Goal: Task Accomplishment & Management: Manage account settings

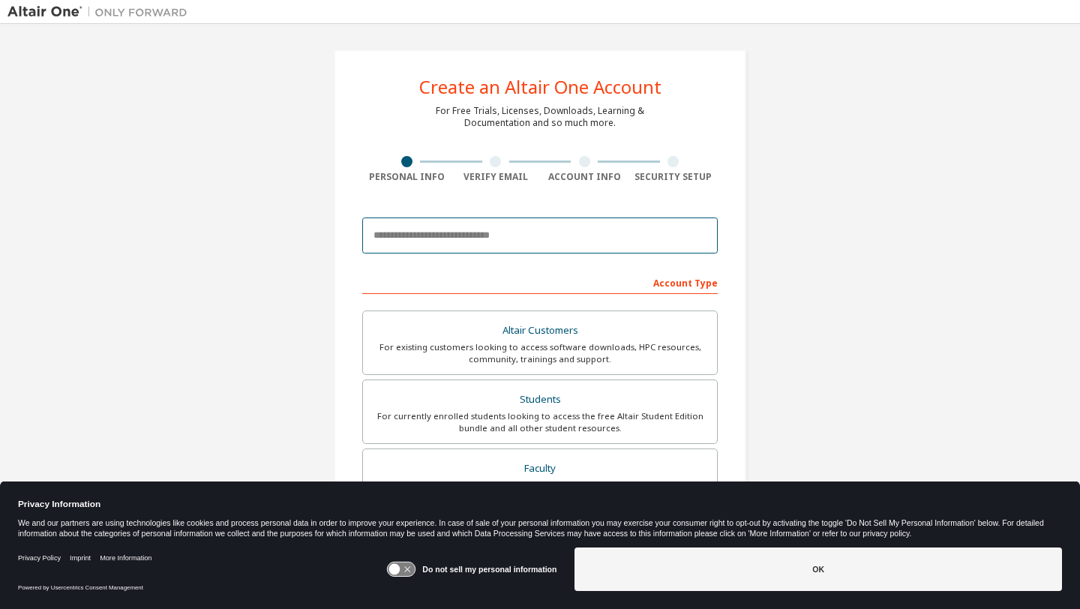
click at [457, 244] on input "email" at bounding box center [539, 235] width 355 height 36
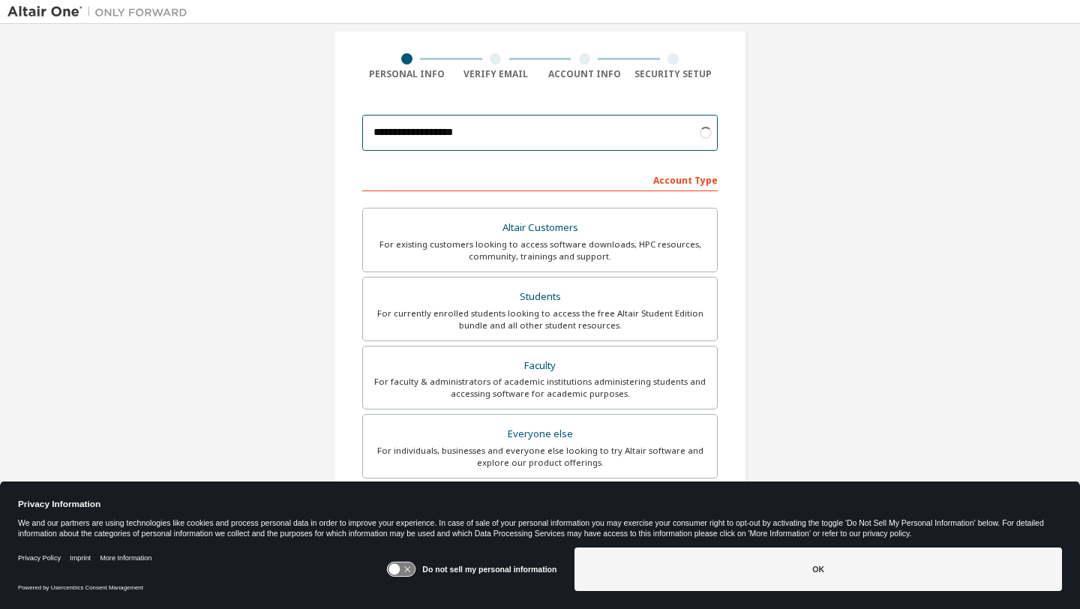
scroll to position [151, 0]
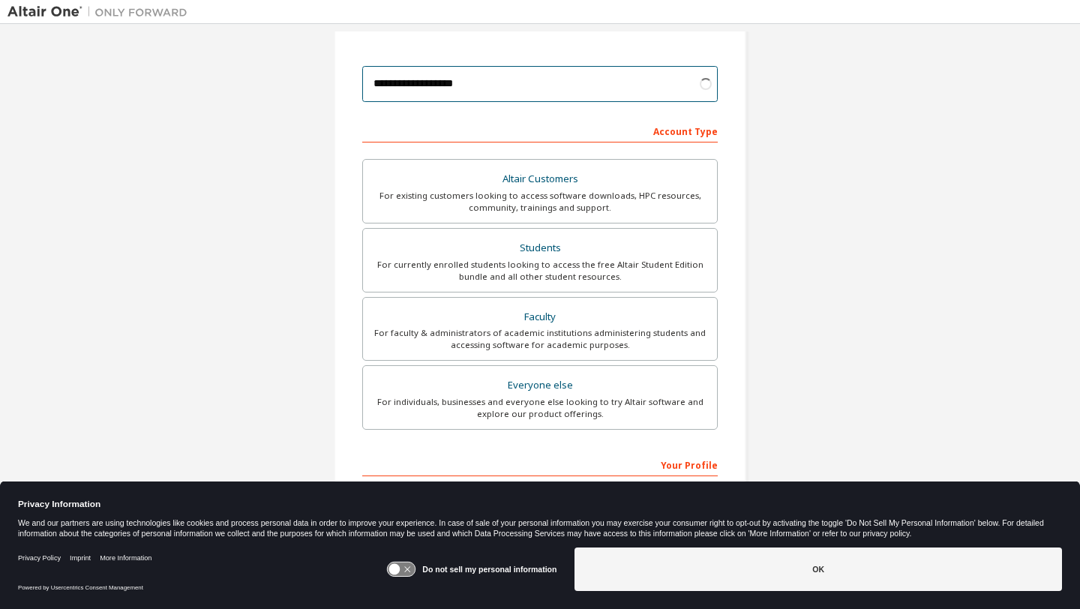
type input "**********"
click at [461, 256] on div "Students" at bounding box center [540, 248] width 336 height 21
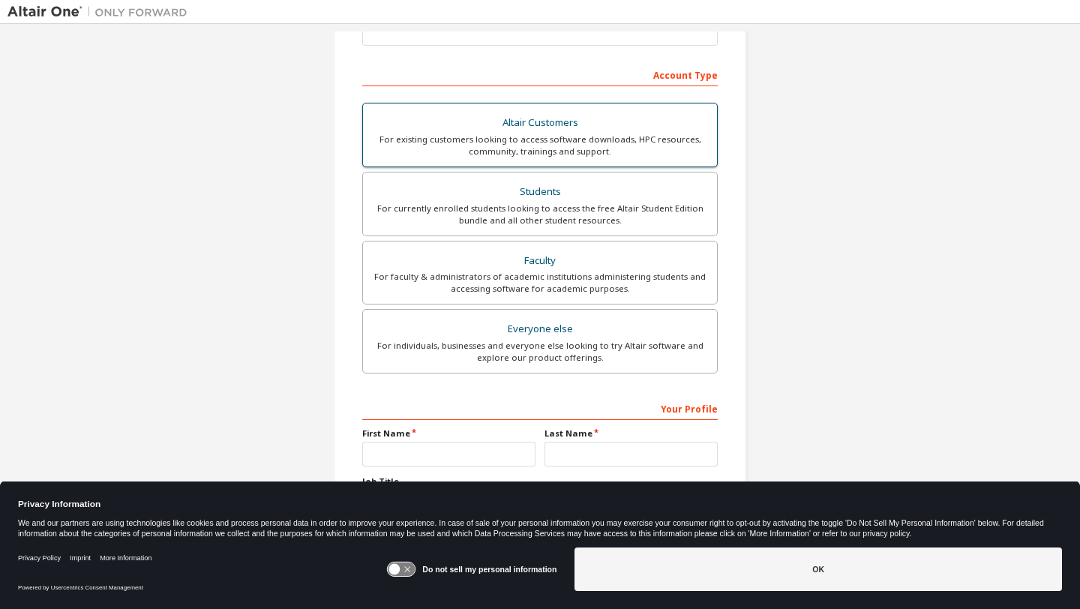
scroll to position [268, 0]
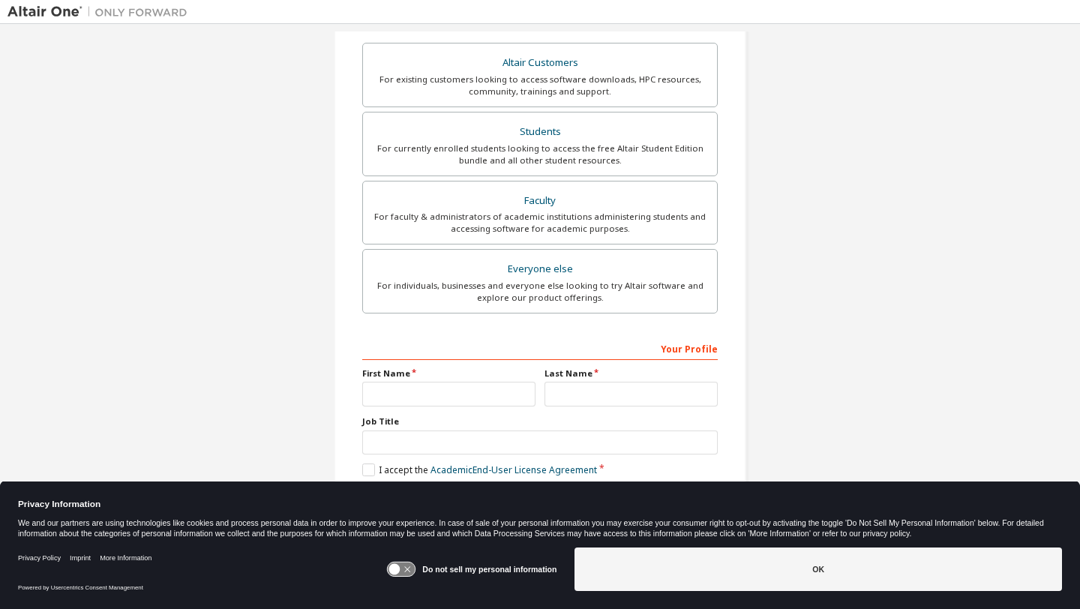
click at [479, 409] on div "Your Profile First Name Last Name Job Title Please provide State/Province to he…" at bounding box center [539, 433] width 355 height 194
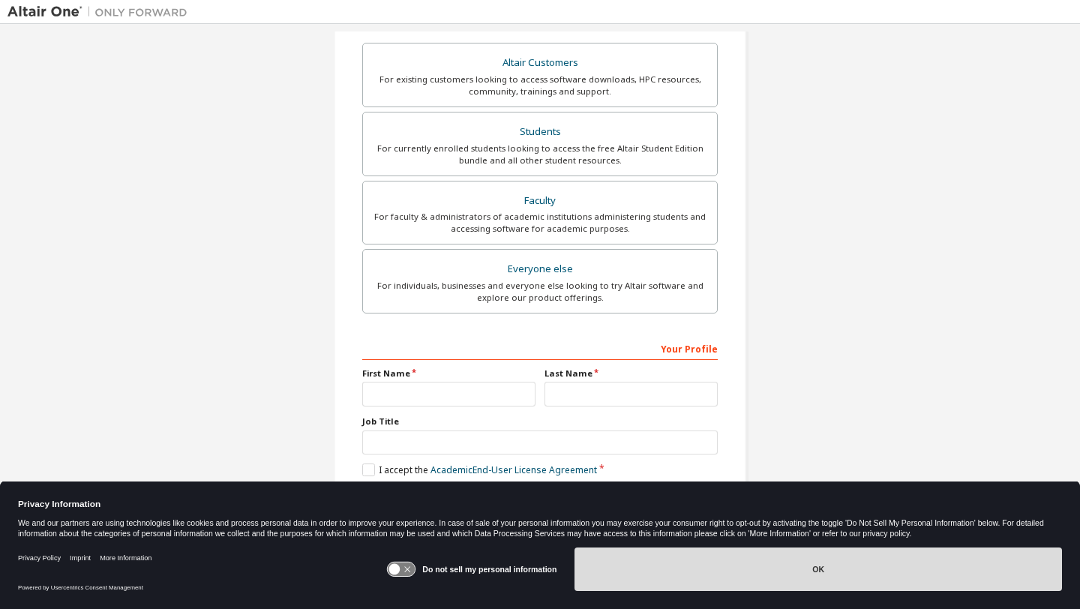
click at [871, 561] on button "OK" at bounding box center [817, 568] width 487 height 43
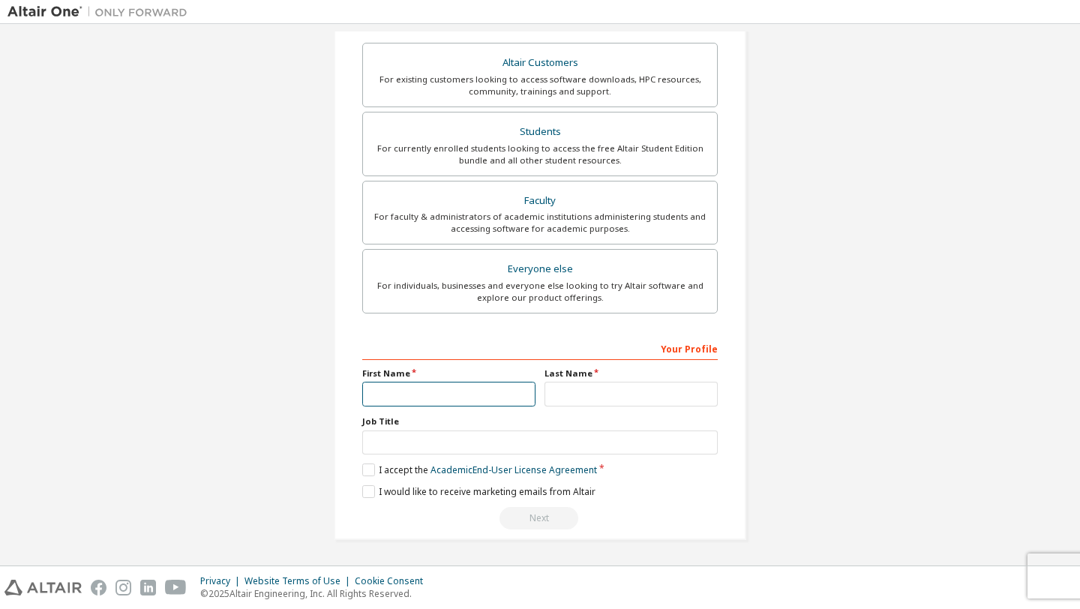
click at [463, 397] on input "text" at bounding box center [448, 394] width 173 height 25
type input "*****"
click at [592, 381] on div "Last Name" at bounding box center [631, 386] width 182 height 39
click at [592, 388] on input "text" at bounding box center [630, 394] width 173 height 25
type input "*******"
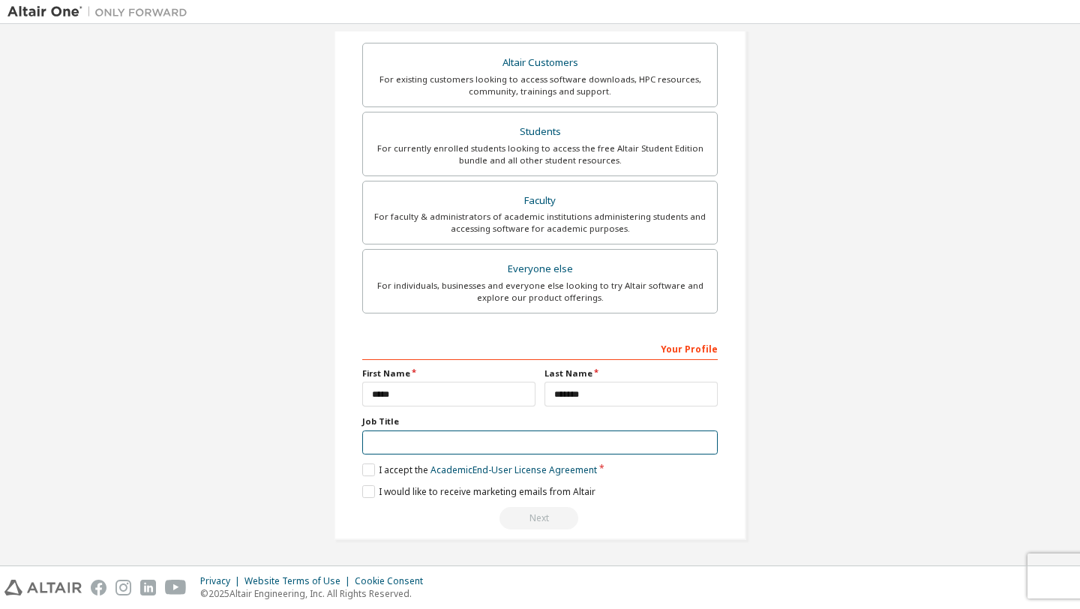
click at [504, 433] on input "text" at bounding box center [539, 442] width 355 height 25
type input "*******"
click at [370, 467] on label "I accept the Academic End-User License Agreement" at bounding box center [479, 469] width 235 height 13
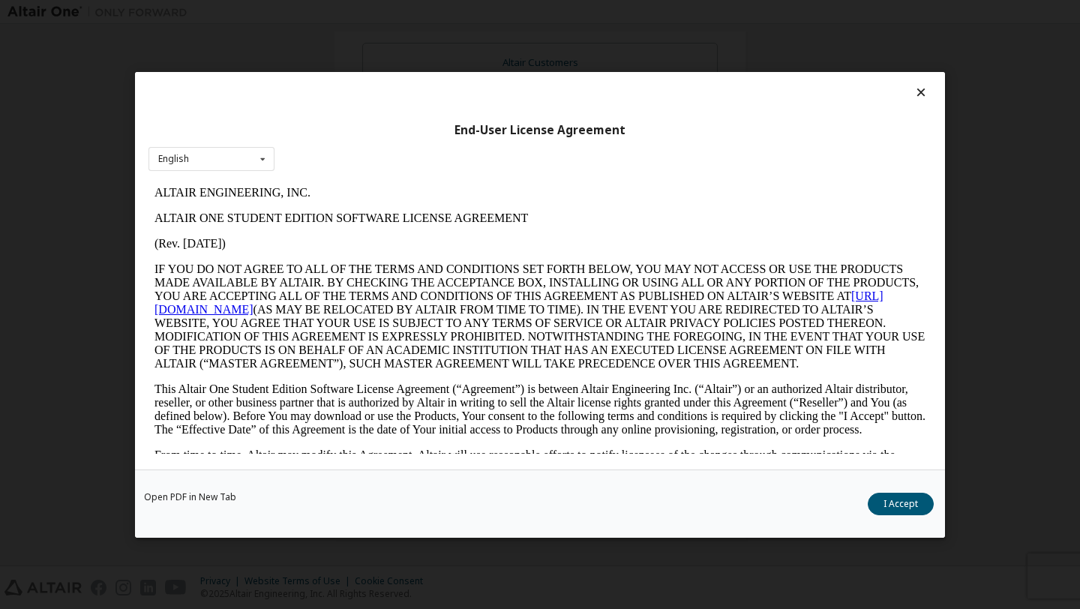
scroll to position [0, 0]
click at [888, 502] on button "I Accept" at bounding box center [900, 503] width 66 height 22
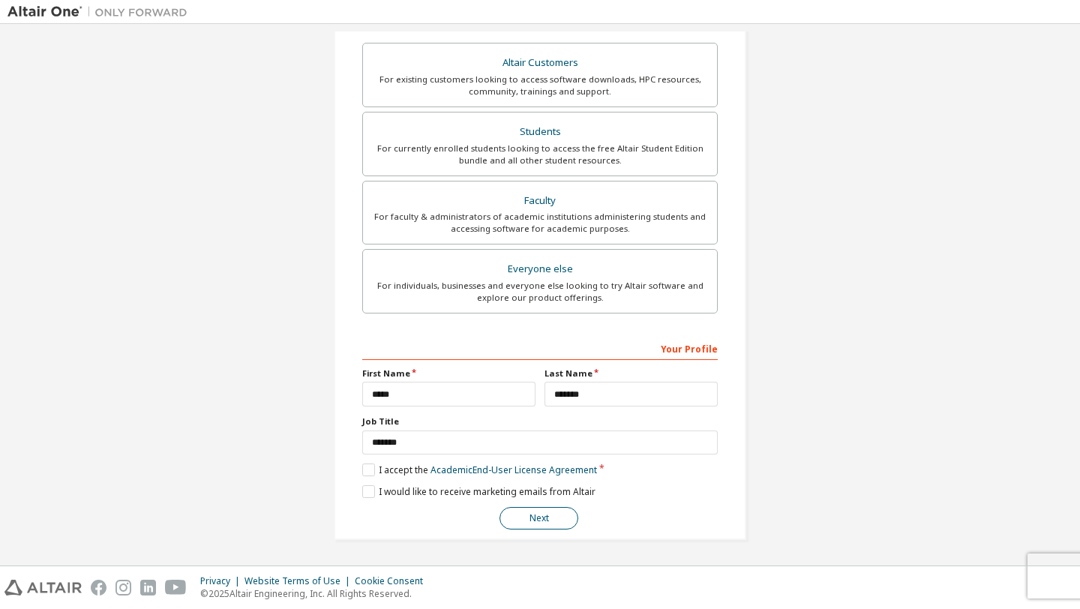
click at [519, 517] on button "Next" at bounding box center [538, 518] width 79 height 22
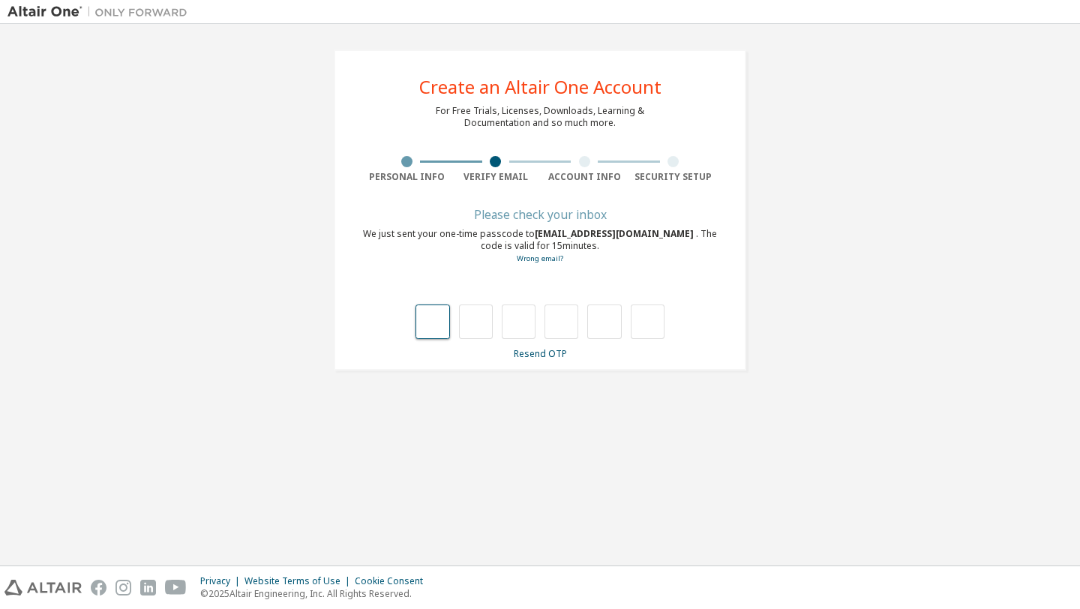
type input "*"
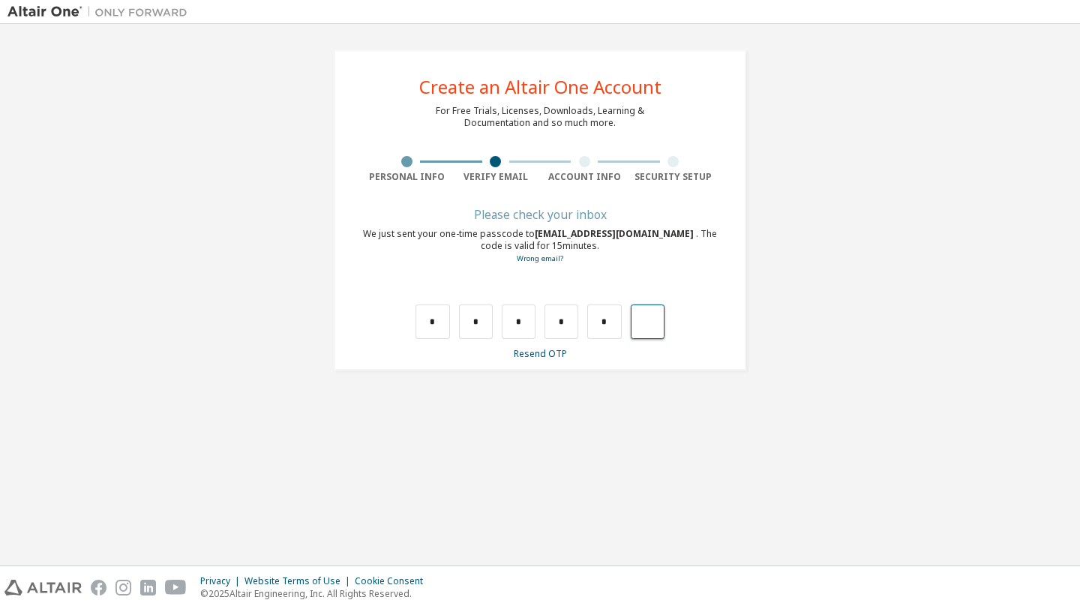
type input "*"
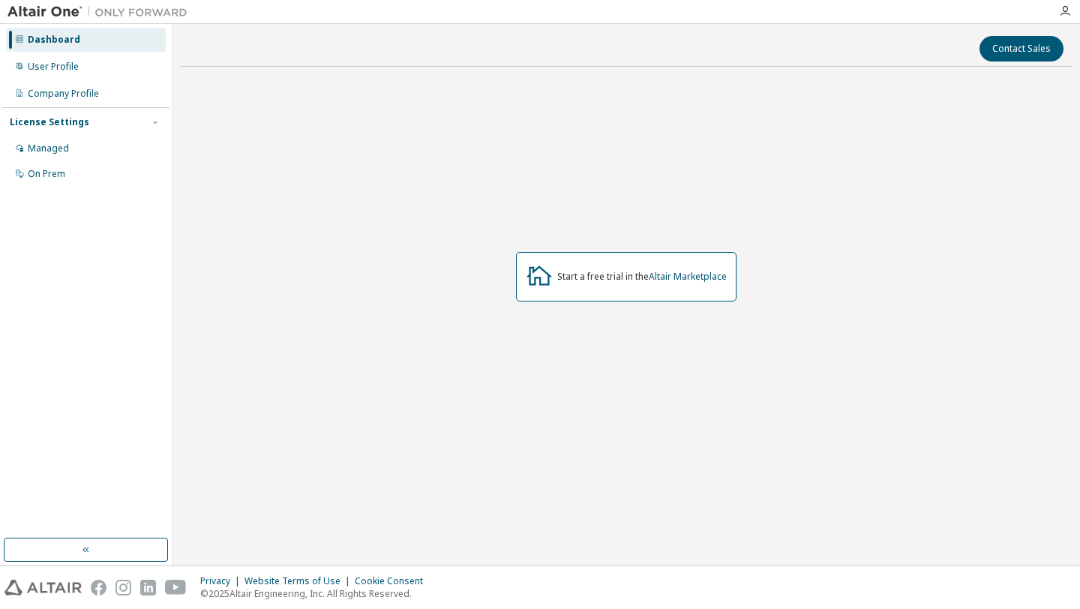
click at [536, 283] on icon at bounding box center [539, 275] width 27 height 27
click at [130, 64] on div "User Profile" at bounding box center [86, 67] width 160 height 24
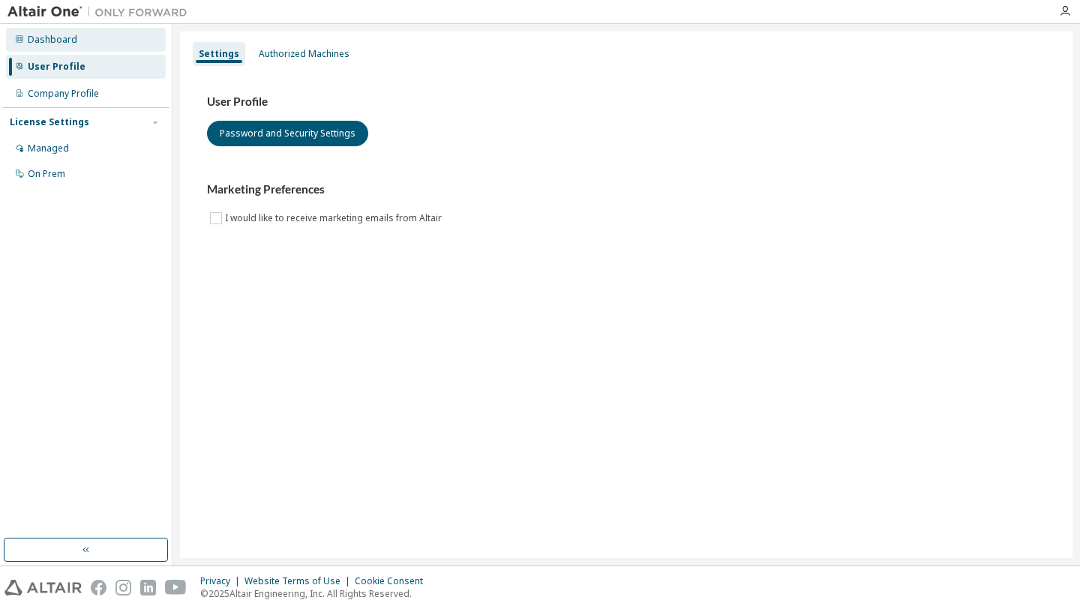
click at [127, 51] on div "Dashboard" at bounding box center [86, 40] width 160 height 24
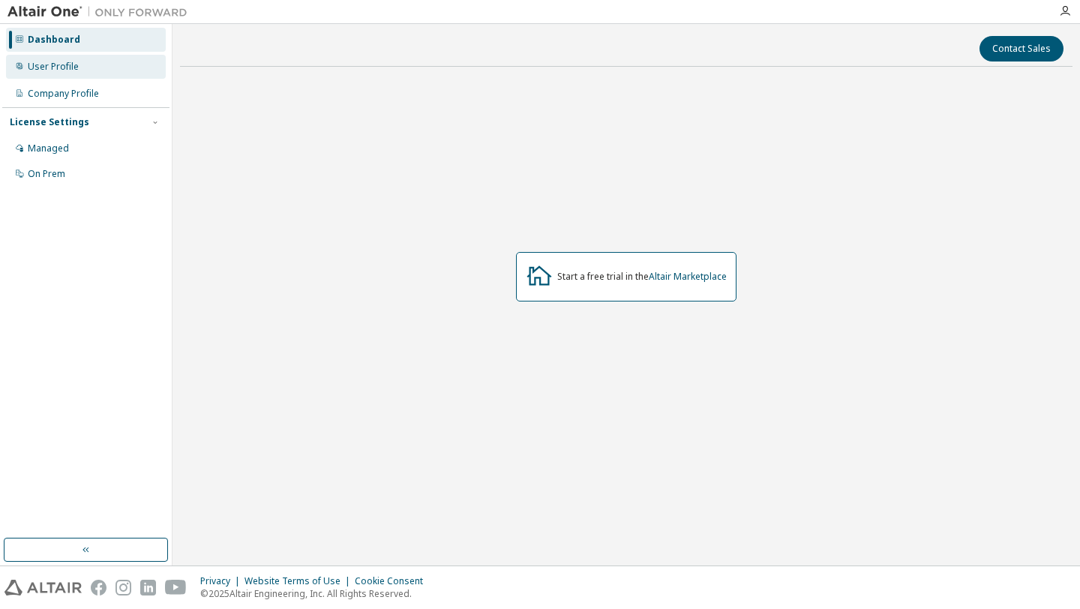
click at [132, 63] on div "User Profile" at bounding box center [86, 67] width 160 height 24
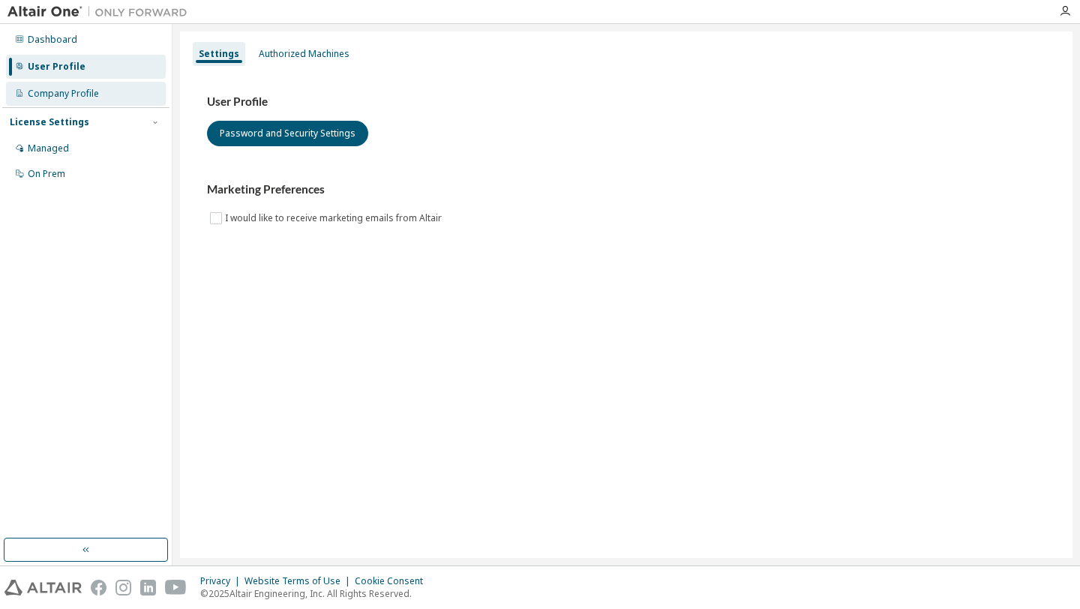
click at [125, 83] on div "Company Profile" at bounding box center [86, 94] width 160 height 24
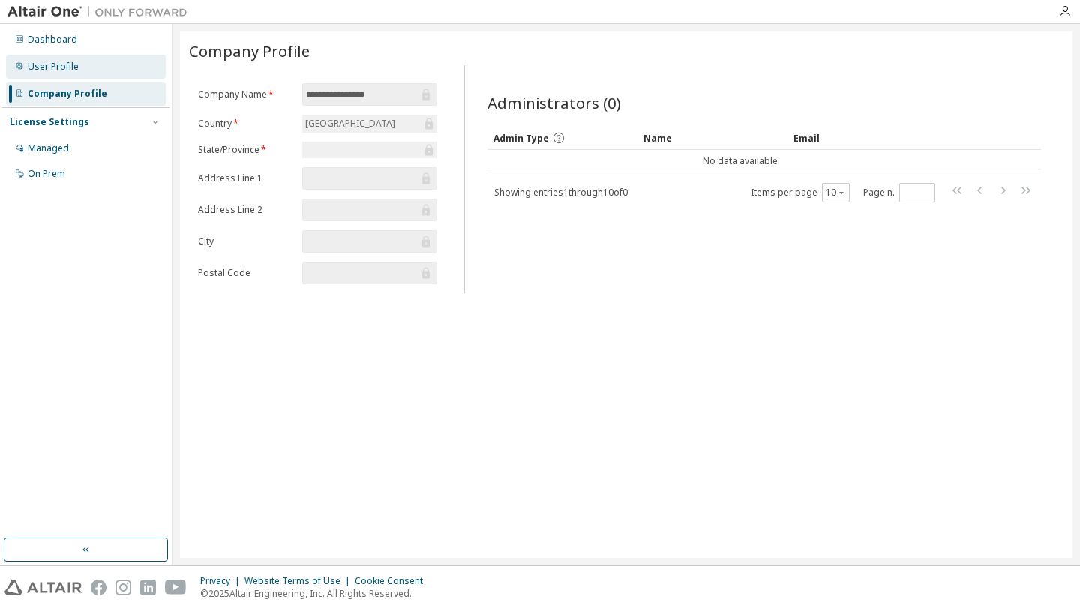
click at [121, 67] on div "User Profile" at bounding box center [86, 67] width 160 height 24
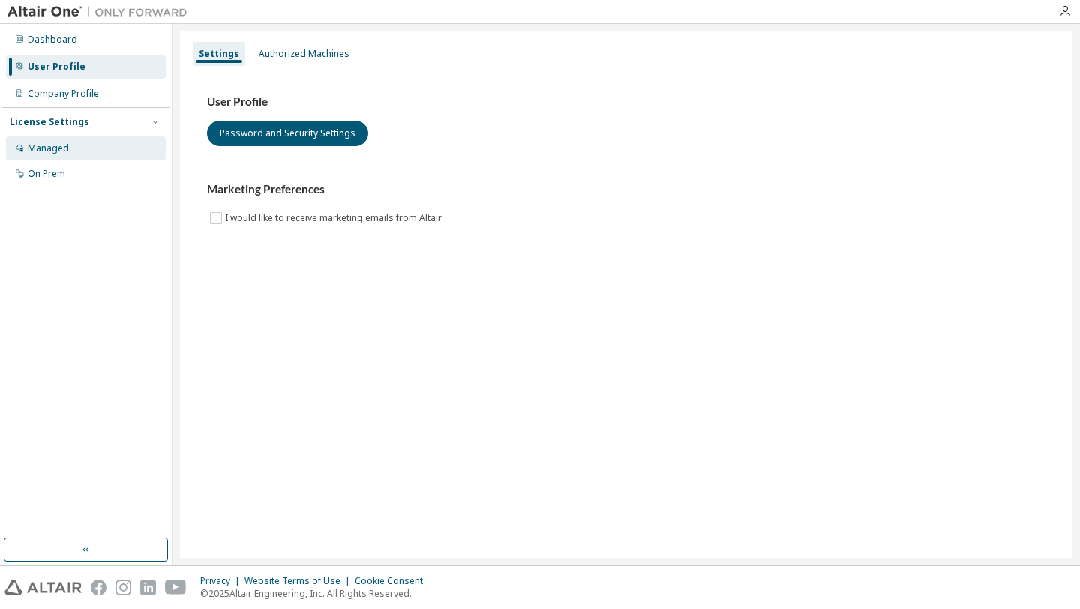
click at [145, 154] on div "Managed" at bounding box center [86, 148] width 160 height 24
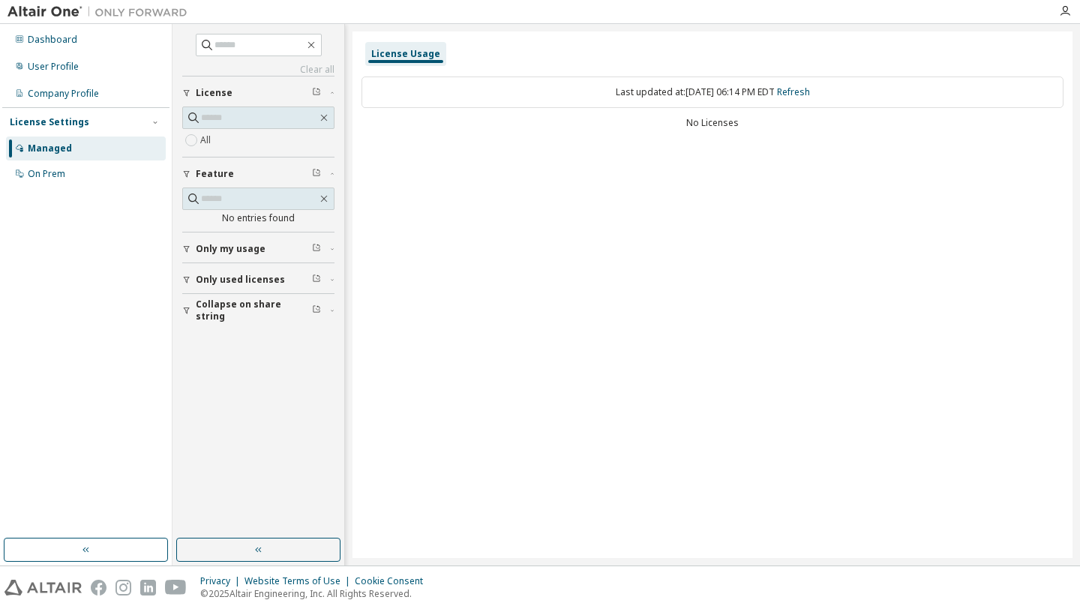
click at [397, 48] on div "License Usage" at bounding box center [405, 54] width 69 height 12
click at [1059, 7] on icon "button" at bounding box center [1065, 11] width 12 height 12
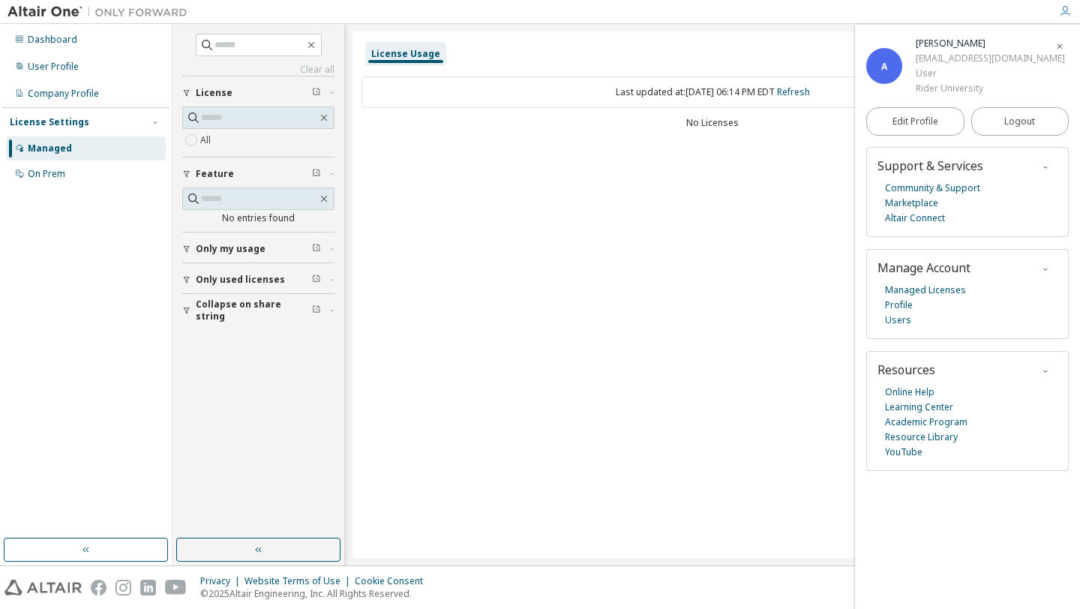
click at [692, 210] on div "License Usage Last updated at: Mon 2025-09-08 06:14 PM EDT Refresh No Licenses" at bounding box center [712, 294] width 720 height 526
click at [1058, 44] on icon "button" at bounding box center [1059, 46] width 9 height 9
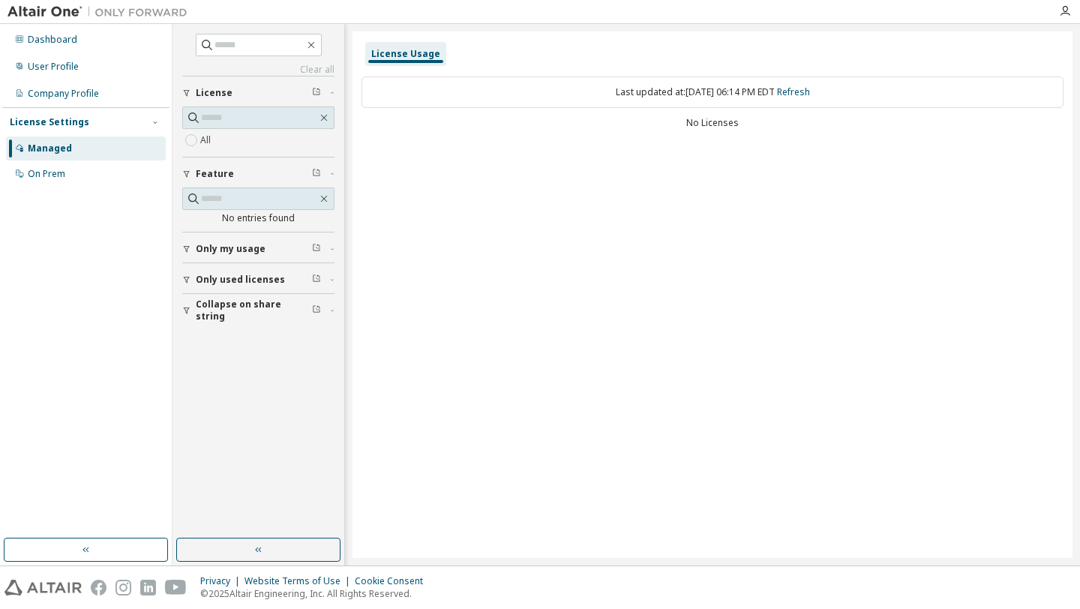
click at [198, 279] on span "Only used licenses" at bounding box center [240, 280] width 89 height 12
click at [688, 119] on div "No Licenses" at bounding box center [712, 123] width 702 height 12
click at [809, 96] on link "Refresh" at bounding box center [793, 91] width 33 height 13
click at [67, 12] on img at bounding box center [100, 11] width 187 height 15
click at [511, 187] on div "License Usage Last updated at: Mon 2025-09-08 06:15 PM EDT Refresh No Licenses" at bounding box center [712, 294] width 720 height 526
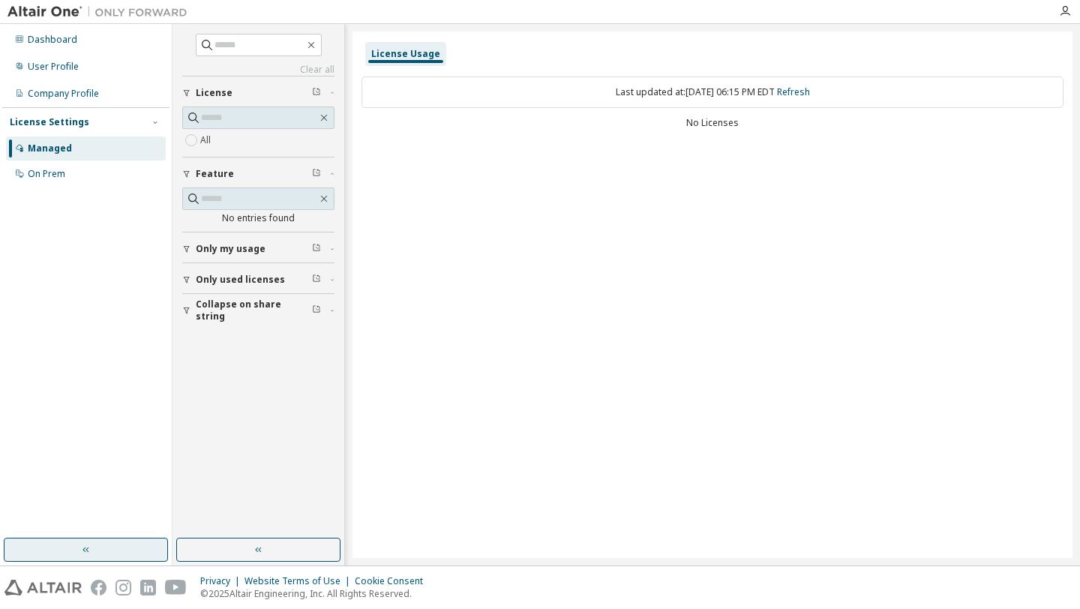
click at [106, 559] on button "button" at bounding box center [86, 550] width 164 height 24
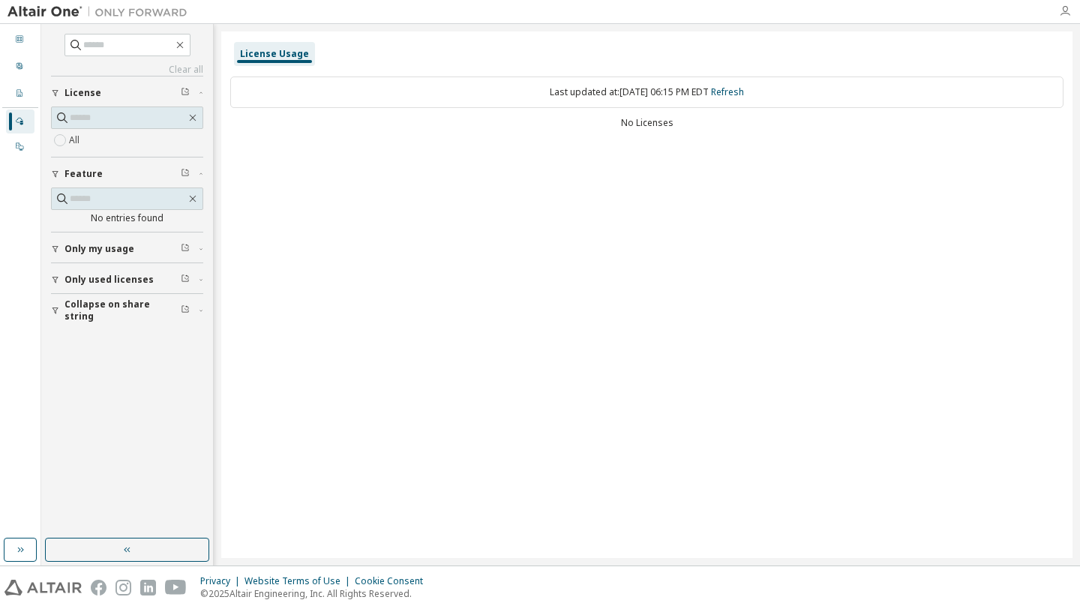
click at [1066, 11] on icon "button" at bounding box center [1065, 11] width 12 height 12
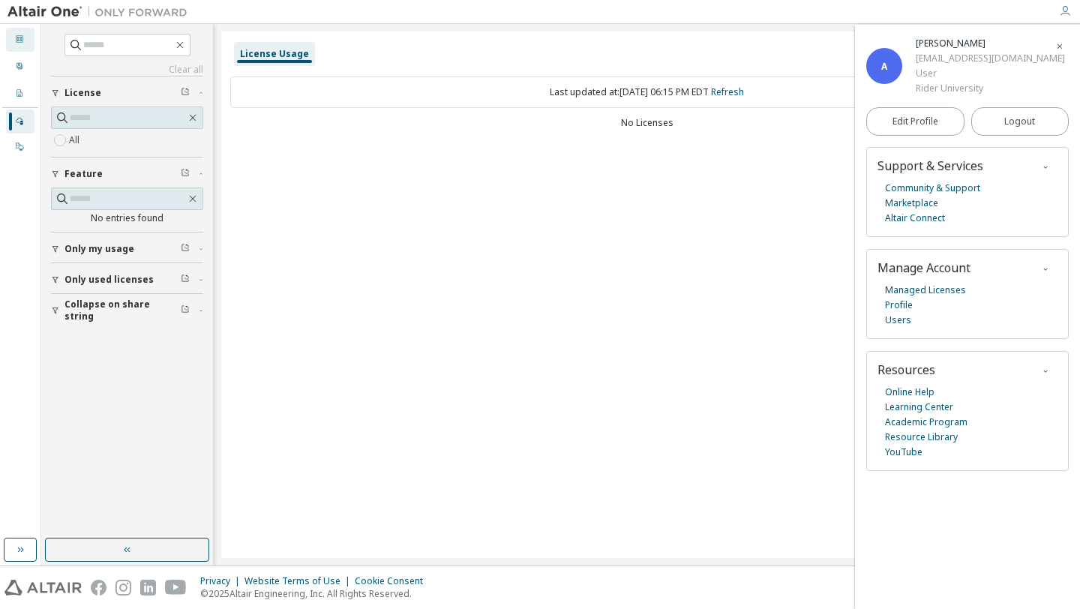
click at [24, 40] on div "Dashboard" at bounding box center [20, 40] width 28 height 24
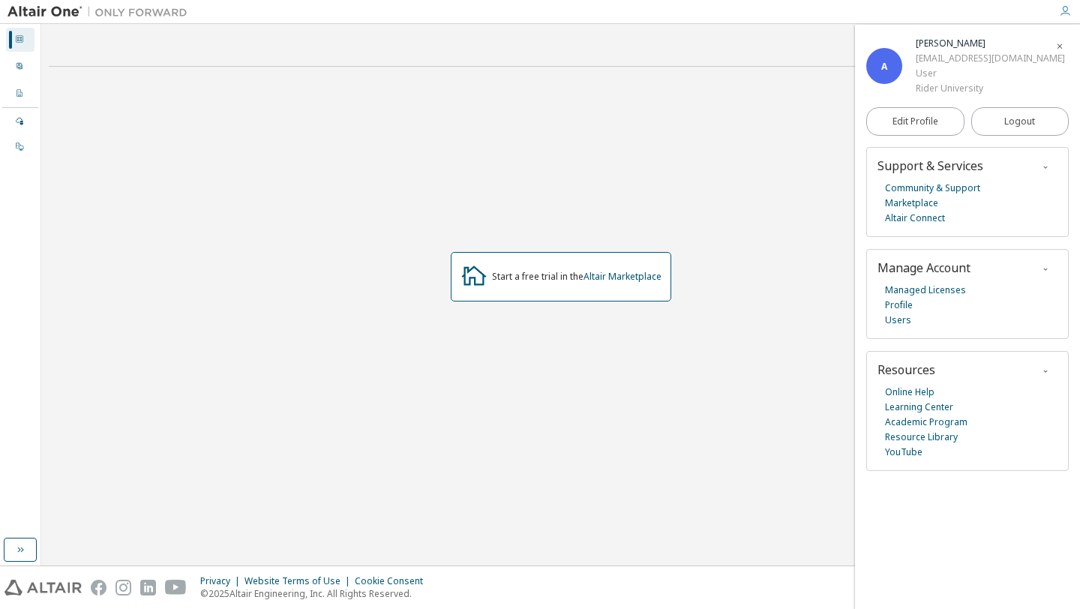
click at [22, 53] on div "Dashboard User Profile Company Profile License Settings Managed On Prem" at bounding box center [20, 93] width 36 height 134
click at [22, 55] on div "User Profile" at bounding box center [20, 67] width 28 height 24
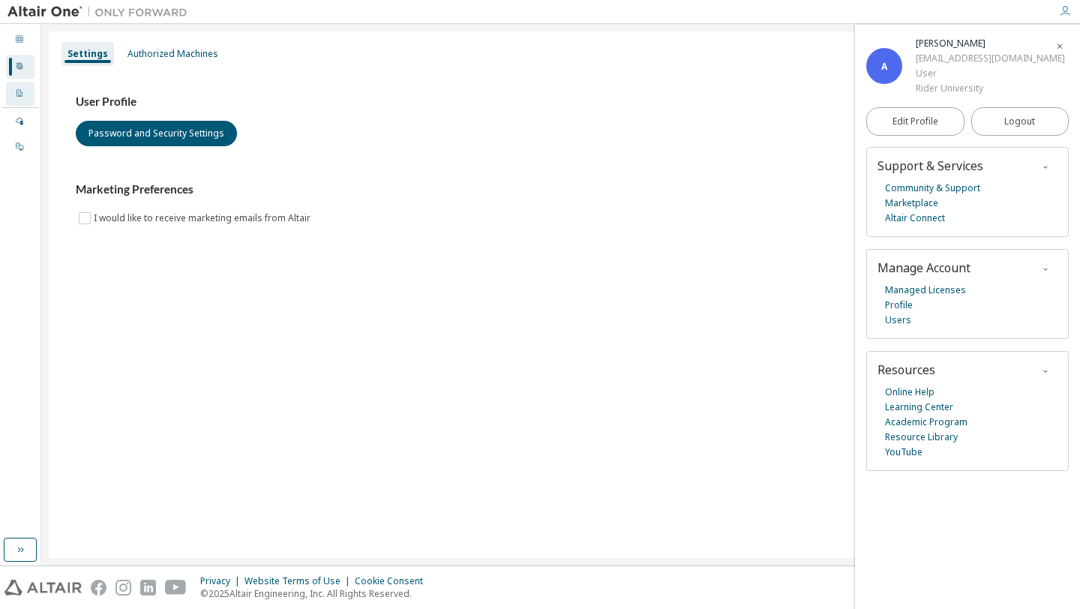
click at [26, 91] on div "Company Profile" at bounding box center [20, 94] width 28 height 24
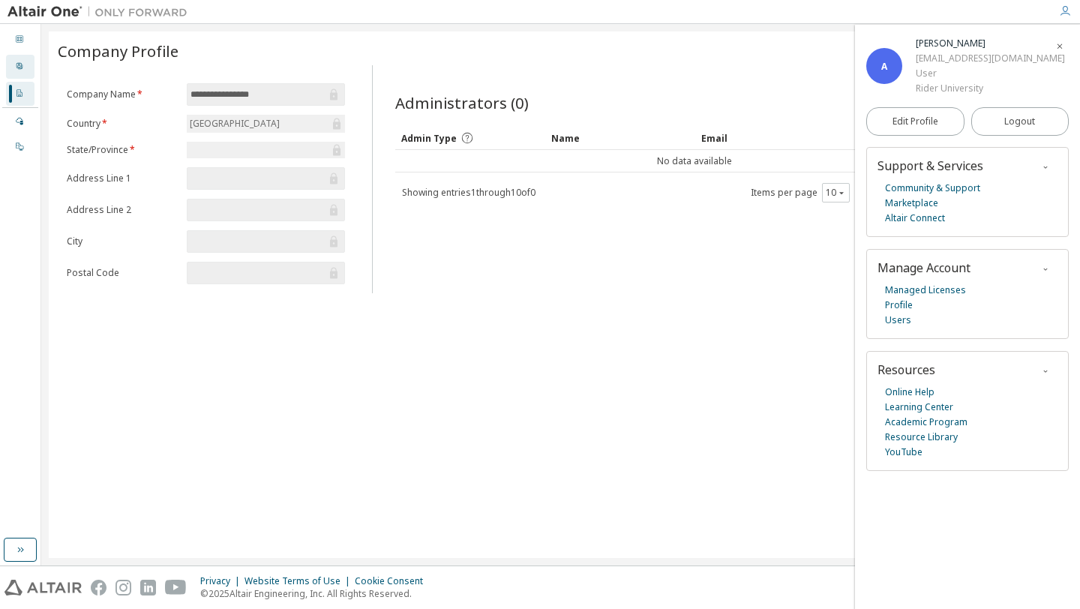
click at [24, 67] on div "User Profile" at bounding box center [20, 67] width 28 height 24
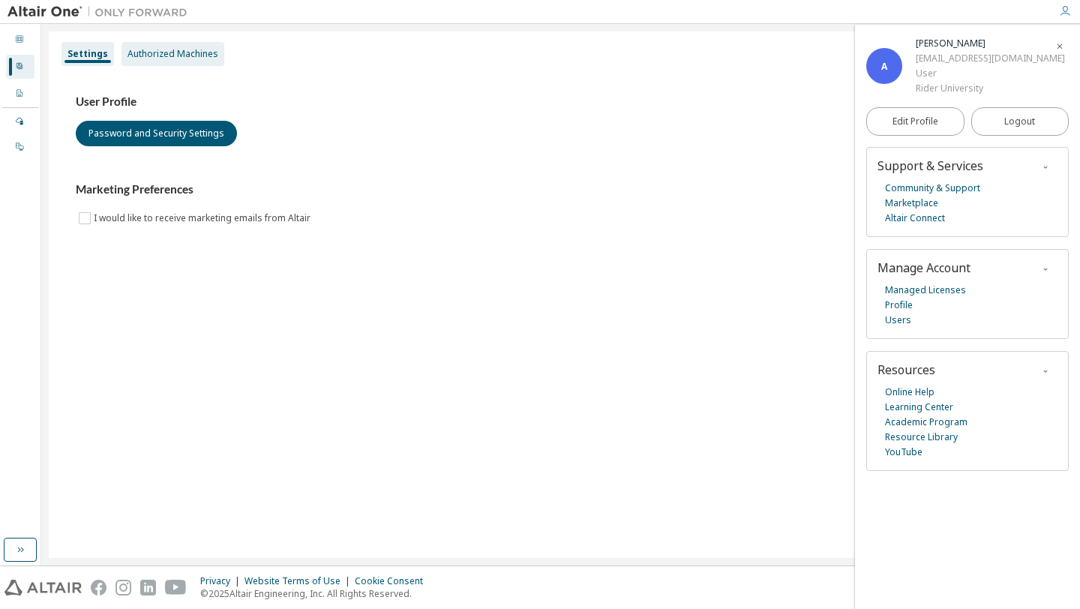
click at [144, 48] on div "Authorized Machines" at bounding box center [172, 54] width 91 height 12
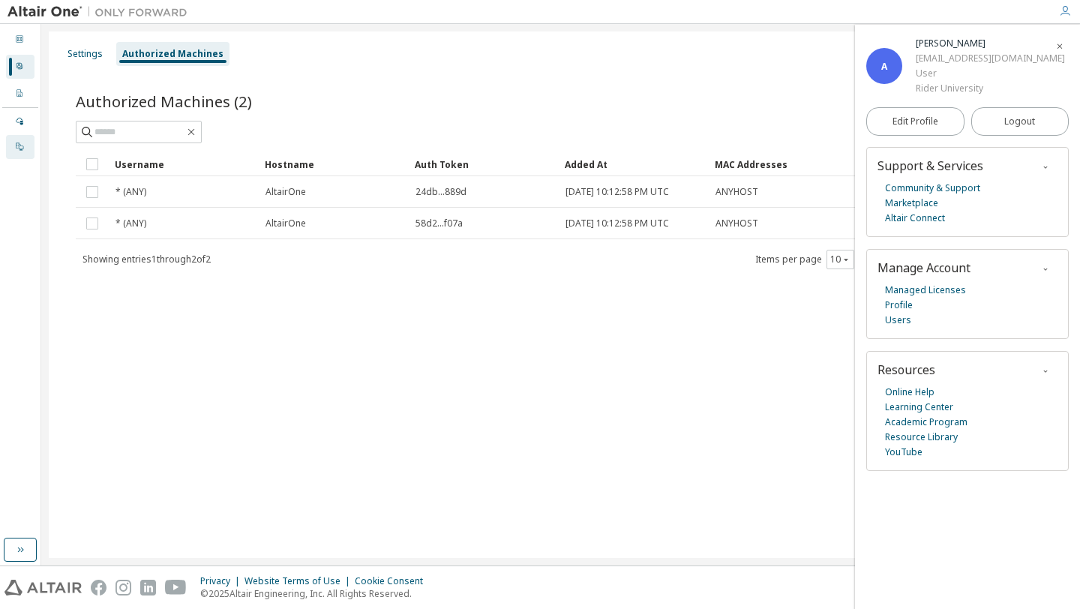
click at [15, 138] on div "On Prem" at bounding box center [20, 147] width 28 height 24
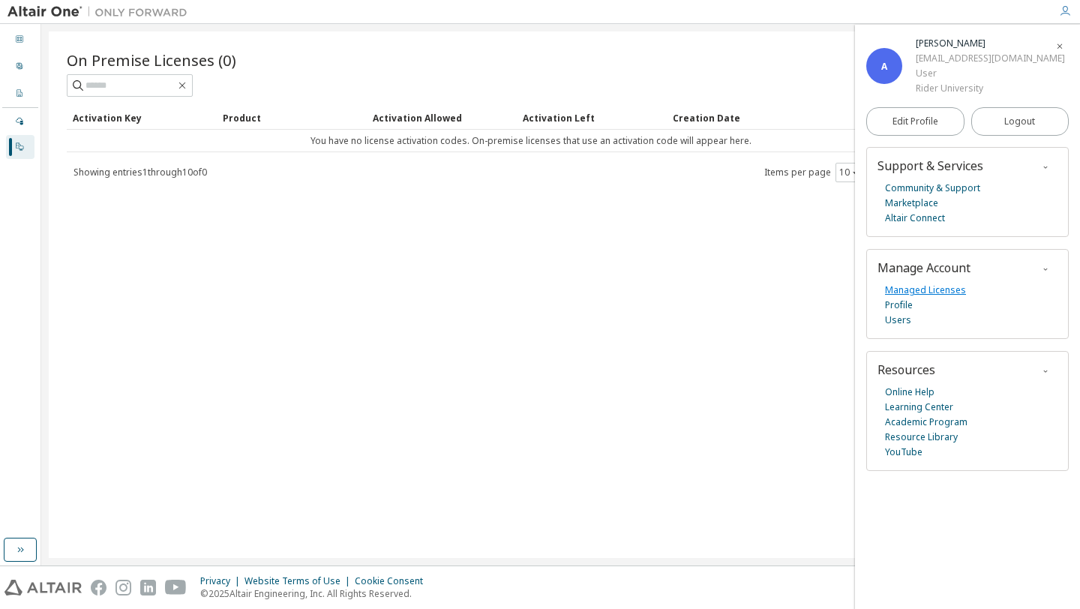
click at [935, 289] on link "Managed Licenses" at bounding box center [925, 290] width 81 height 15
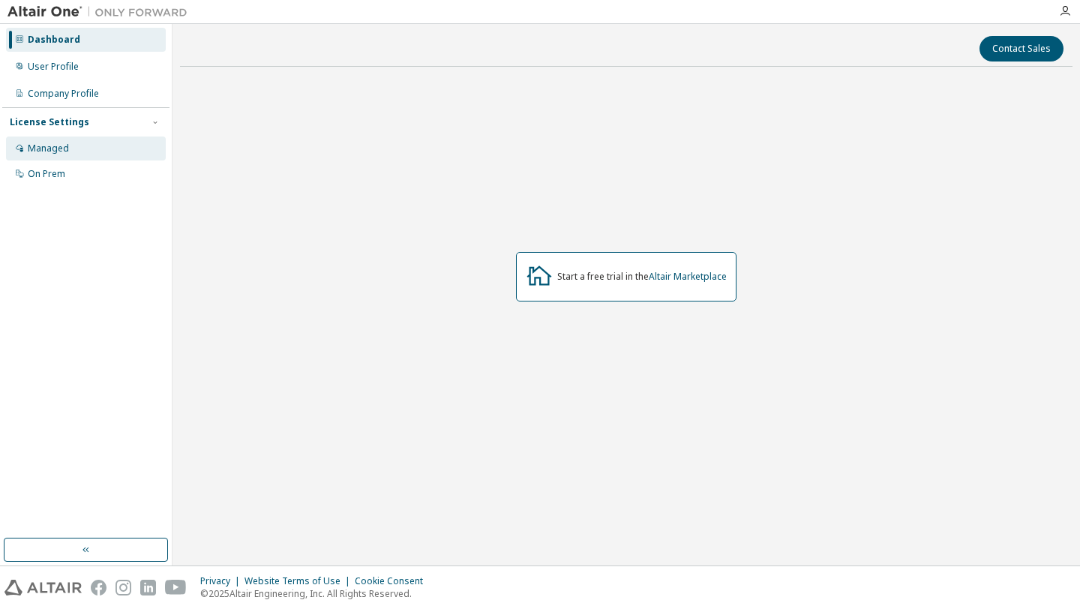
click at [154, 139] on div "Managed" at bounding box center [86, 148] width 160 height 24
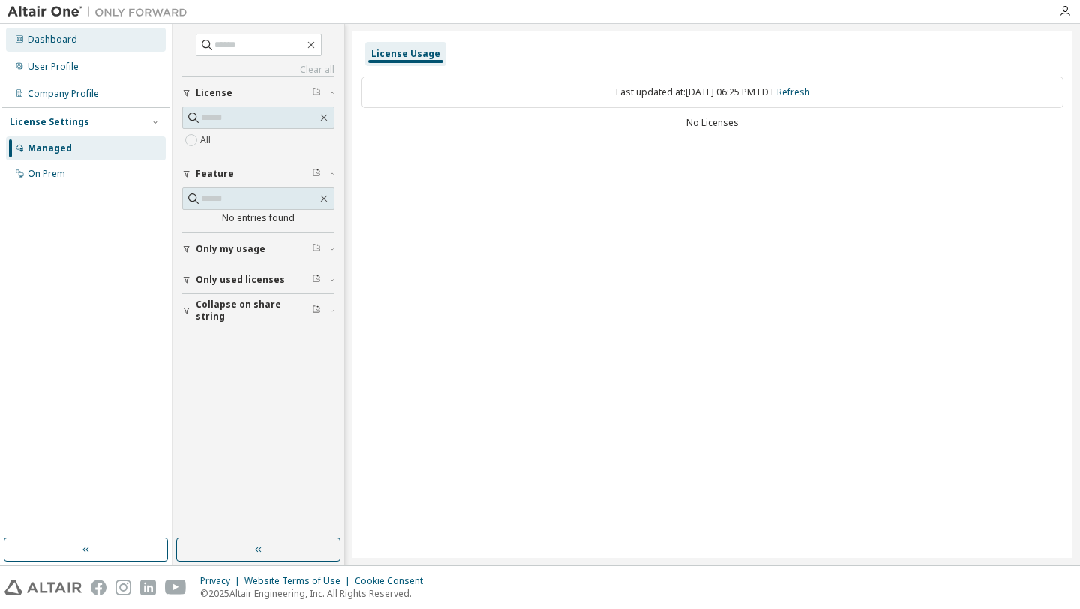
click at [45, 31] on div "Dashboard" at bounding box center [86, 40] width 160 height 24
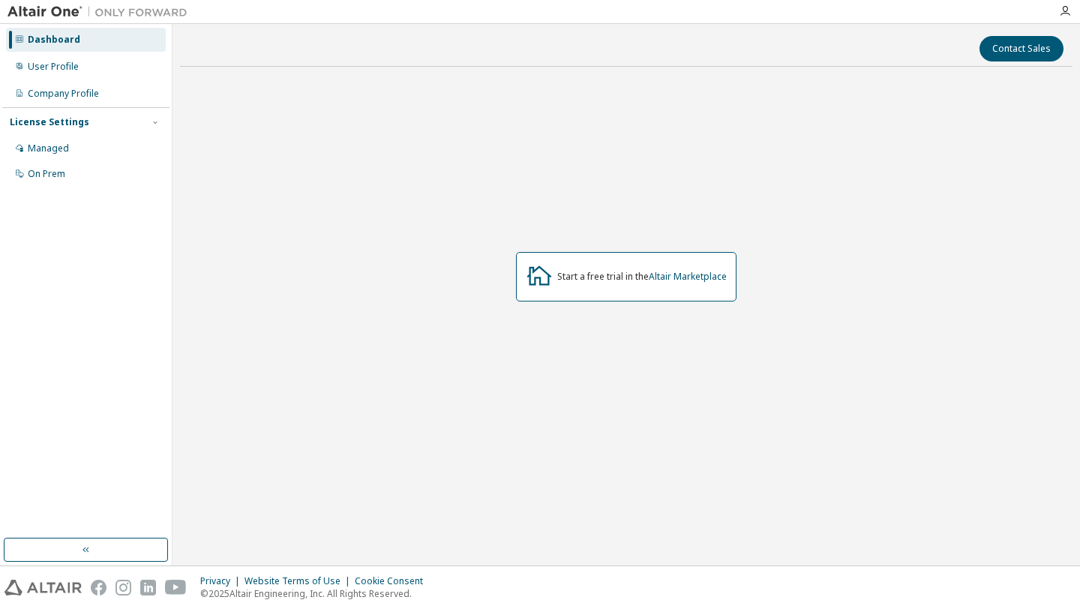
click at [562, 277] on div "Start a free trial in the Altair Marketplace" at bounding box center [641, 277] width 169 height 12
click at [106, 151] on div "Managed" at bounding box center [86, 148] width 160 height 24
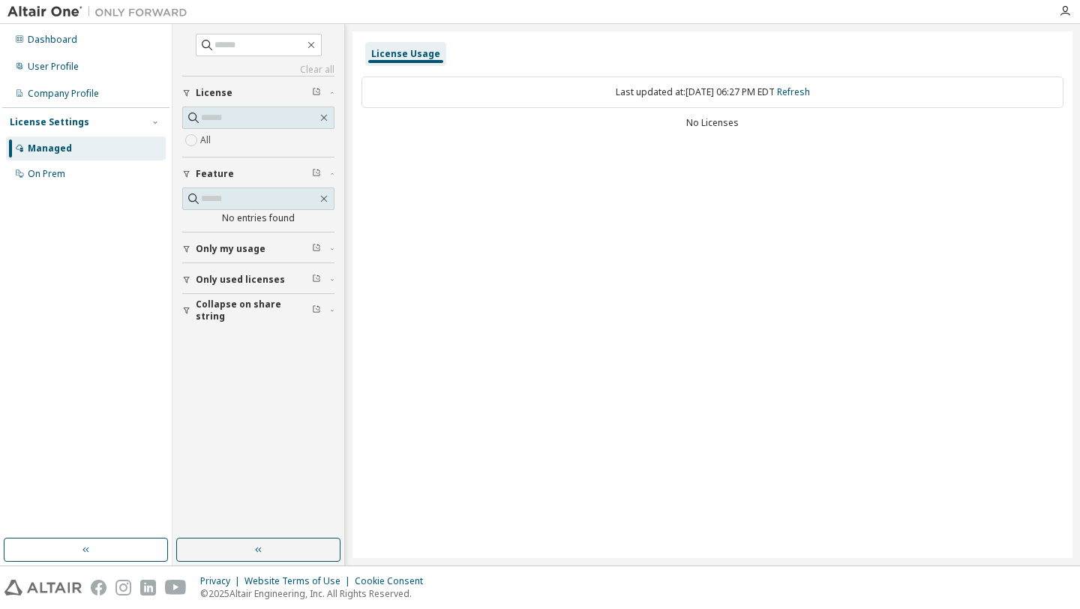
click at [391, 54] on div "License Usage" at bounding box center [405, 54] width 69 height 12
click at [671, 130] on div "Last updated at: Mon 2025-09-08 06:27 PM EDT Refresh No Licenses" at bounding box center [712, 103] width 702 height 73
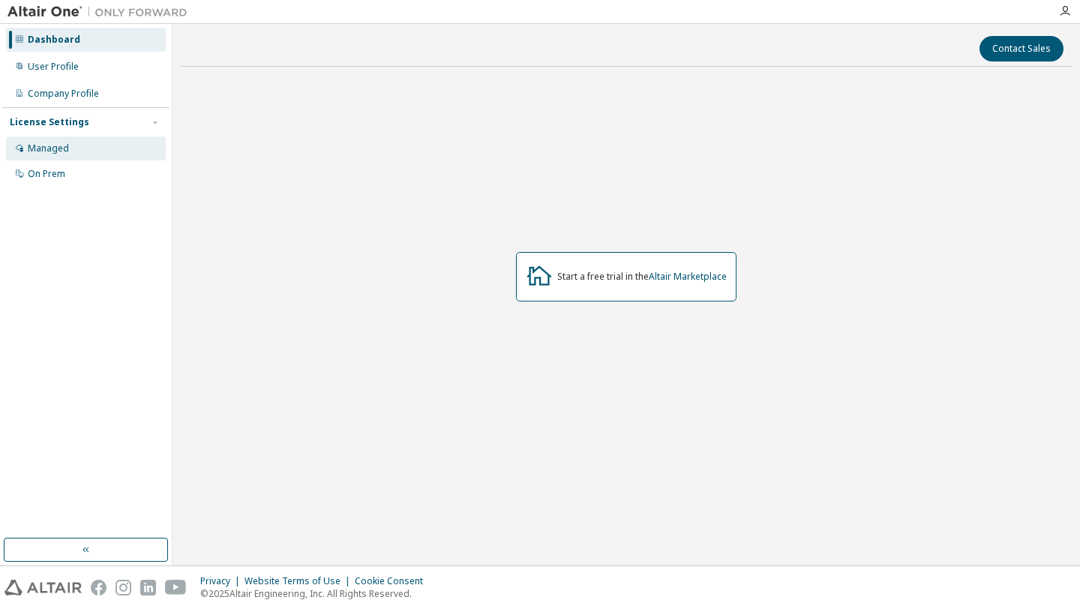
click at [148, 149] on div "Managed" at bounding box center [86, 148] width 160 height 24
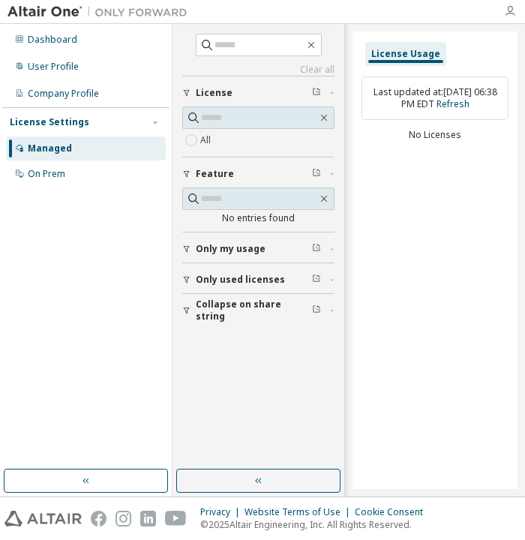
click at [510, 6] on icon "button" at bounding box center [510, 11] width 12 height 12
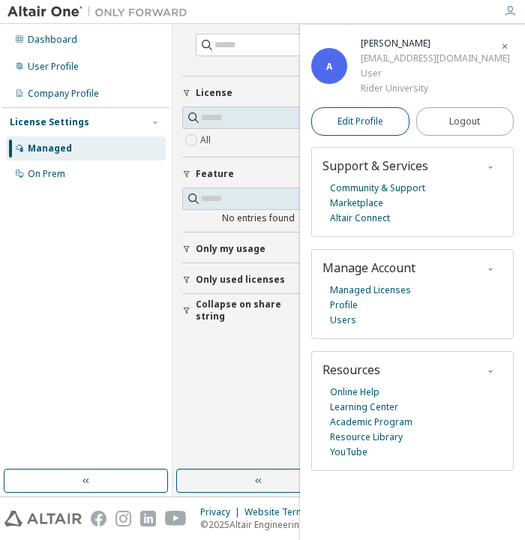
click at [377, 124] on span "Edit Profile" at bounding box center [360, 121] width 46 height 12
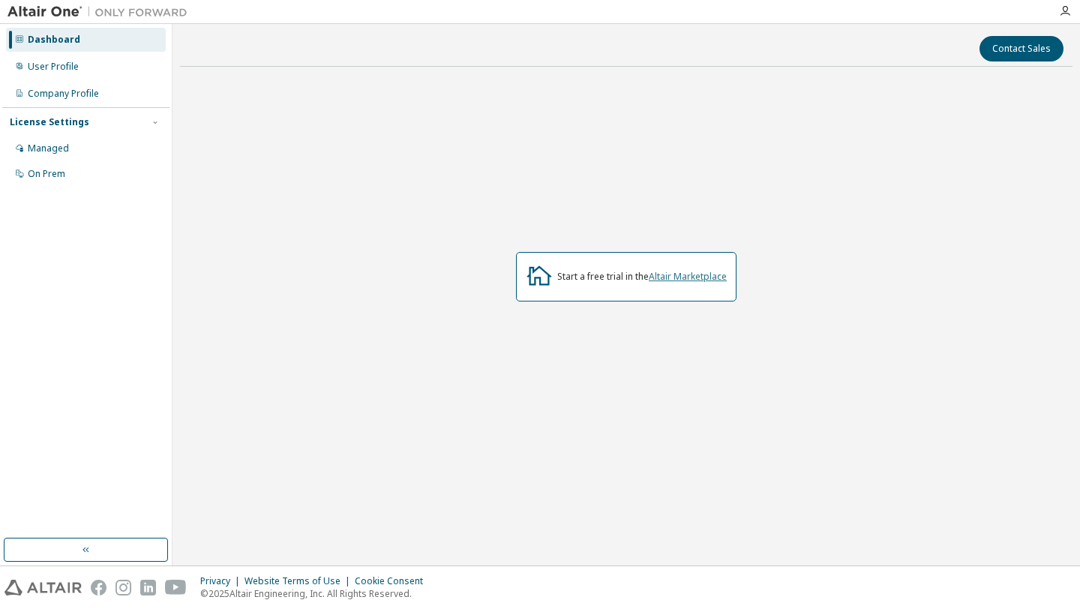
click at [669, 280] on link "Altair Marketplace" at bounding box center [688, 276] width 78 height 13
click at [73, 151] on div "Managed" at bounding box center [86, 148] width 160 height 24
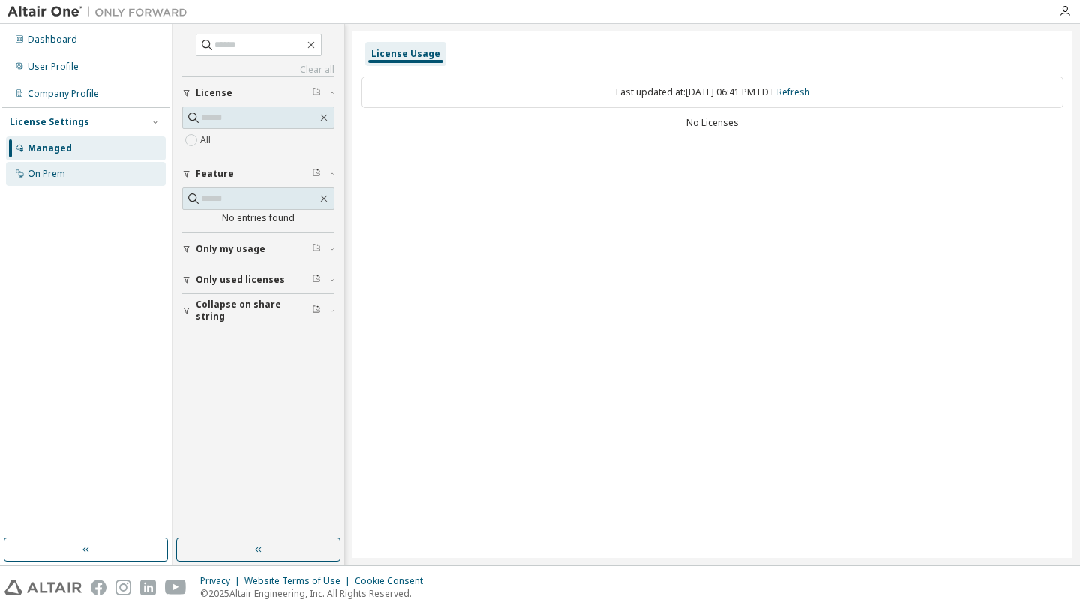
click at [85, 173] on div "On Prem" at bounding box center [86, 174] width 160 height 24
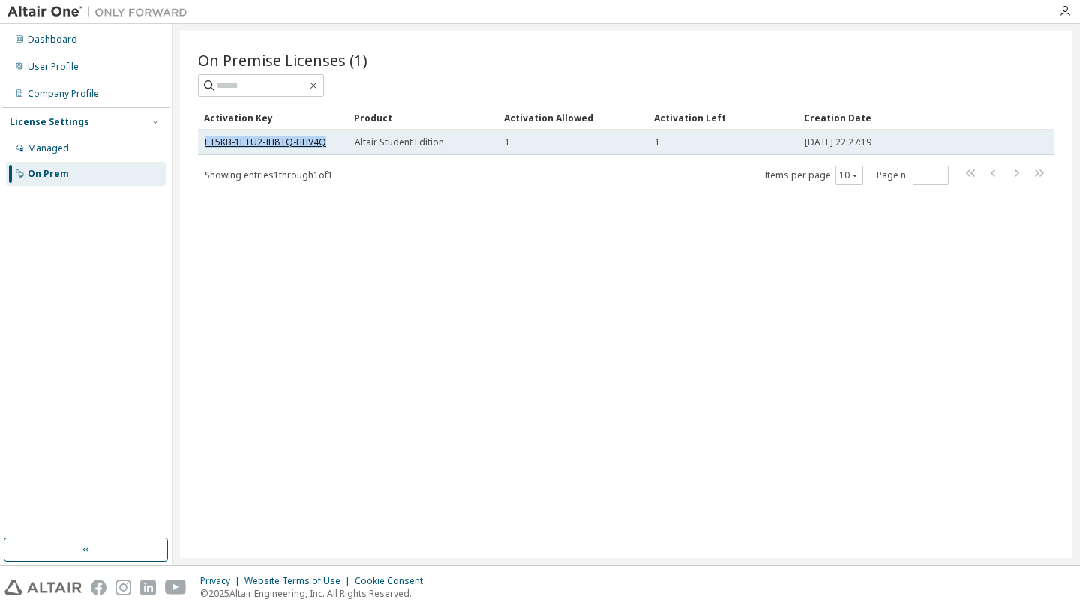
drag, startPoint x: 326, startPoint y: 145, endPoint x: 205, endPoint y: 145, distance: 120.7
click at [205, 145] on div "LT5KB-1LTU2-IH8TQ-HHV4Q" at bounding box center [273, 142] width 136 height 12
copy link "LT5KB-1LTU2-IH8TQ-HHV4Q"
click at [259, 140] on link "LT5KB-1LTU2-IH8TQ-HHV4Q" at bounding box center [265, 142] width 121 height 13
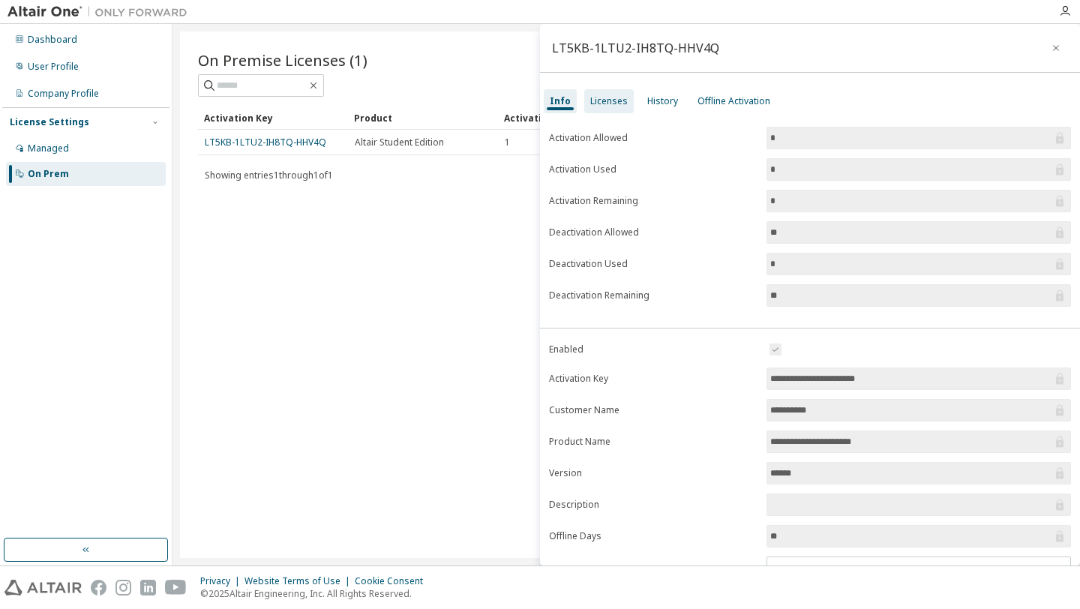
click at [616, 106] on div "Licenses" at bounding box center [608, 101] width 37 height 12
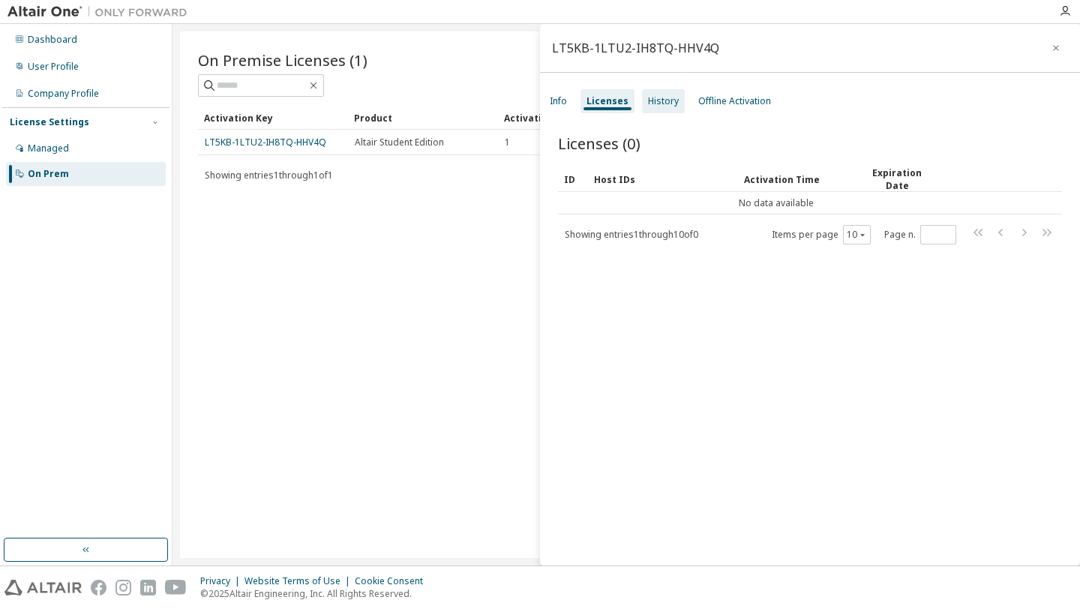
click at [674, 98] on div "History" at bounding box center [663, 101] width 43 height 24
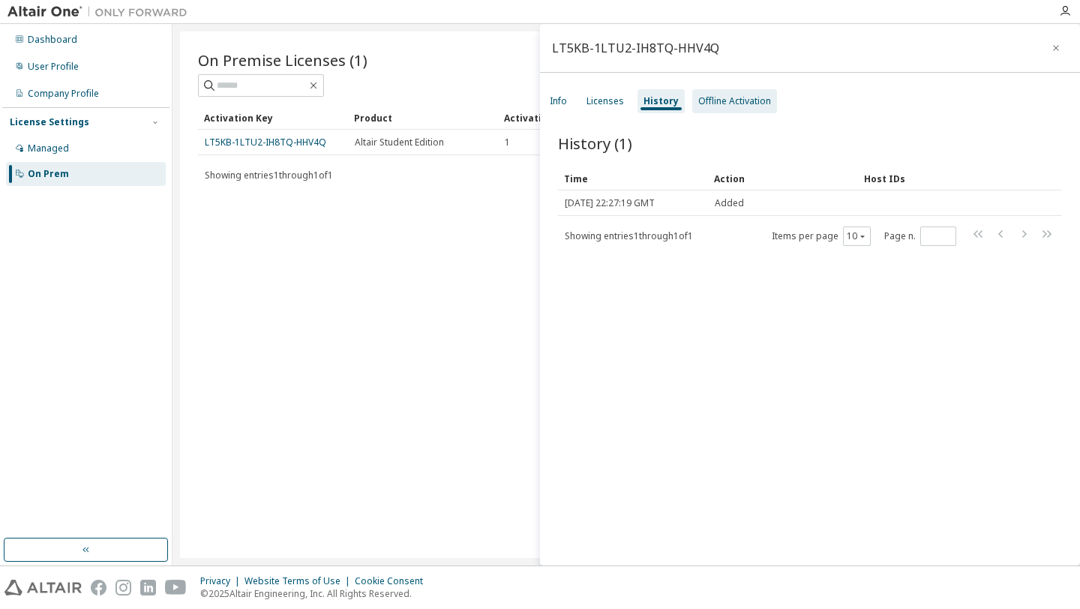
click at [712, 100] on div "Offline Activation" at bounding box center [734, 101] width 73 height 12
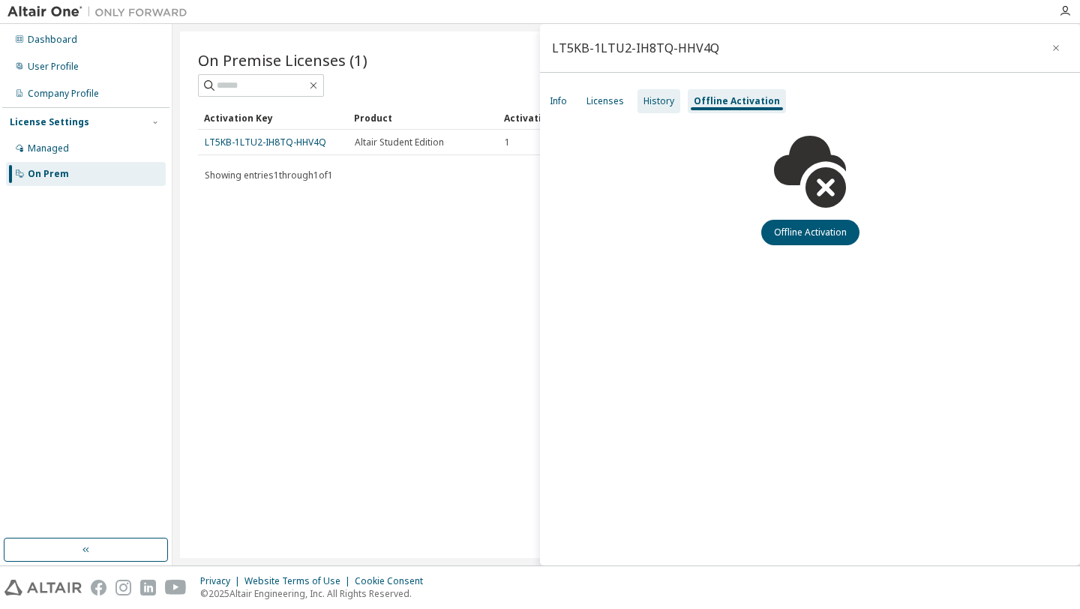
click at [666, 101] on div "History" at bounding box center [658, 101] width 31 height 12
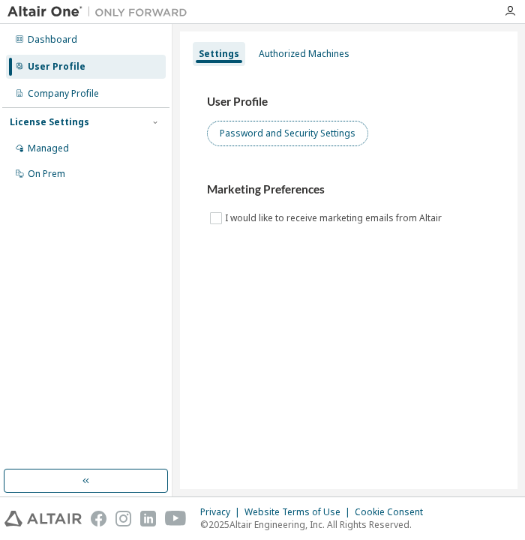
click at [260, 132] on button "Password and Security Settings" at bounding box center [287, 133] width 161 height 25
